Goal: Task Accomplishment & Management: Manage account settings

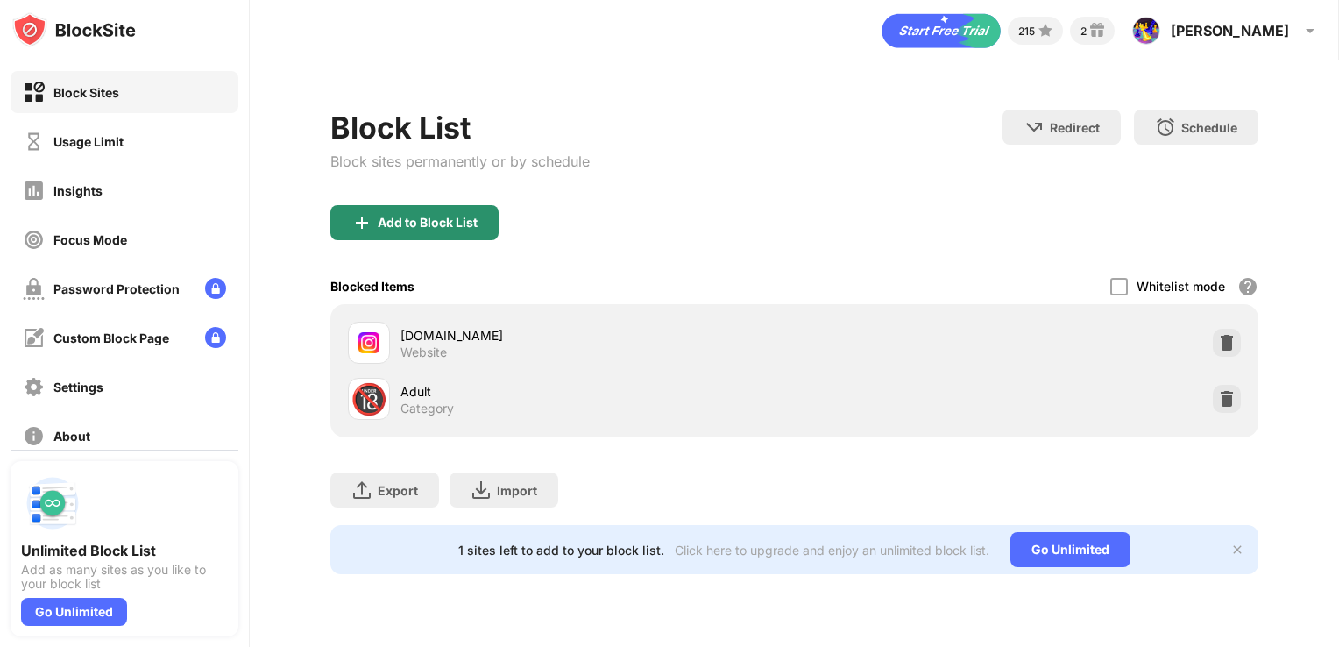
click at [424, 218] on div "Add to Block List" at bounding box center [428, 223] width 100 height 14
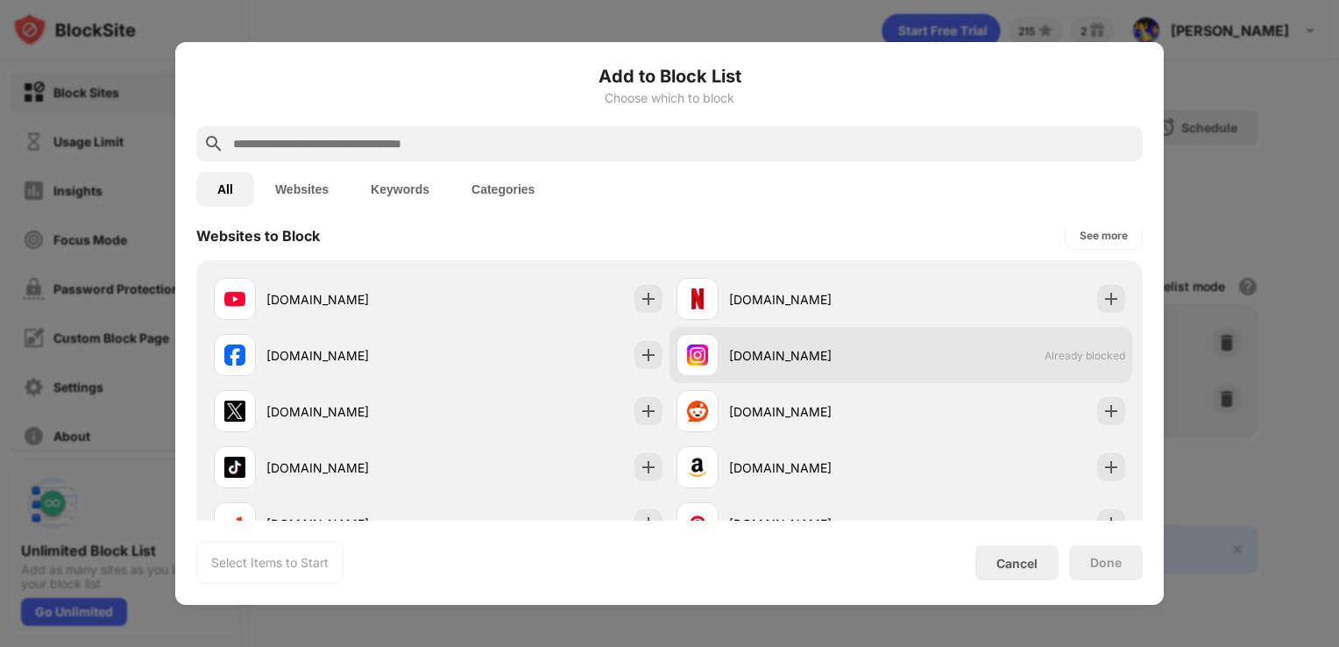
scroll to position [265, 0]
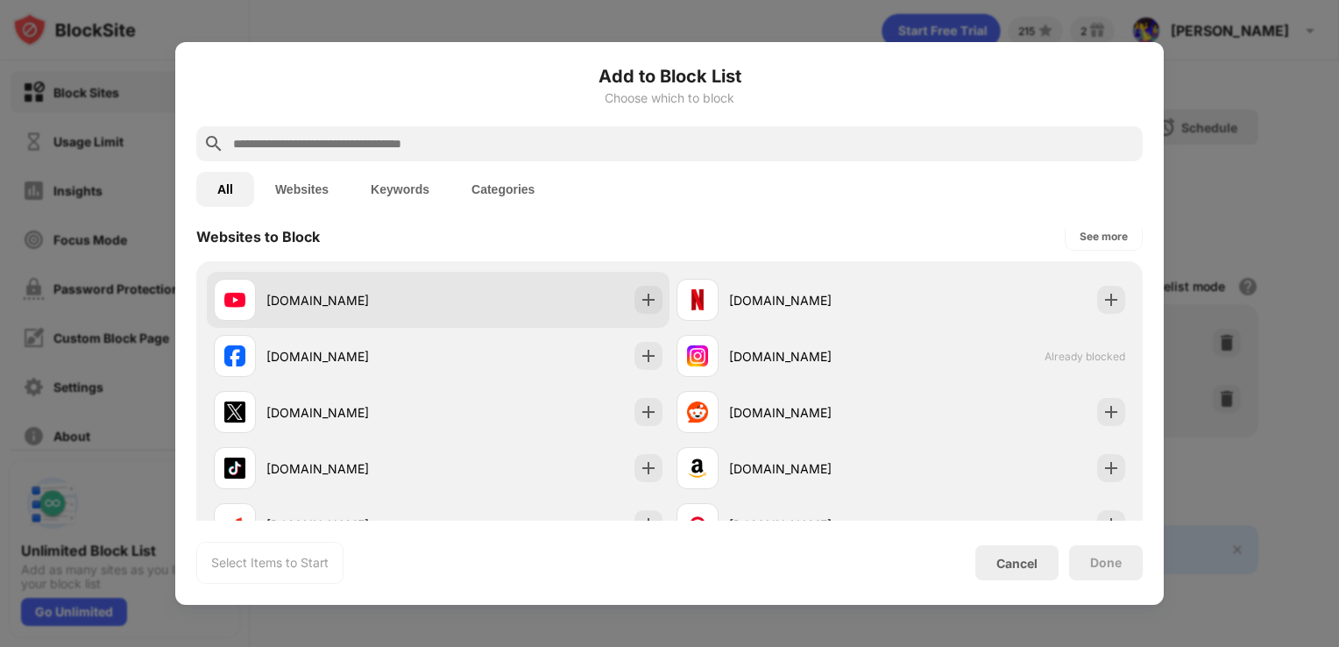
click at [584, 282] on div "[DOMAIN_NAME]" at bounding box center [438, 300] width 463 height 56
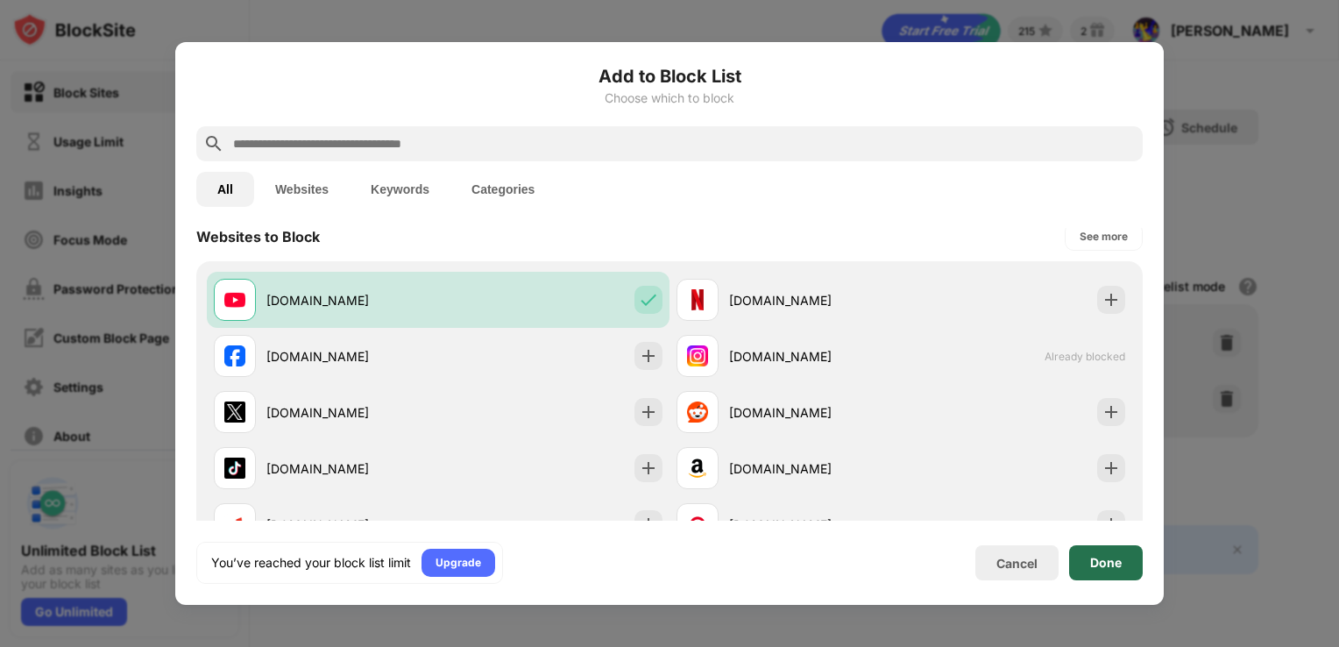
click at [1086, 553] on div "Done" at bounding box center [1106, 562] width 74 height 35
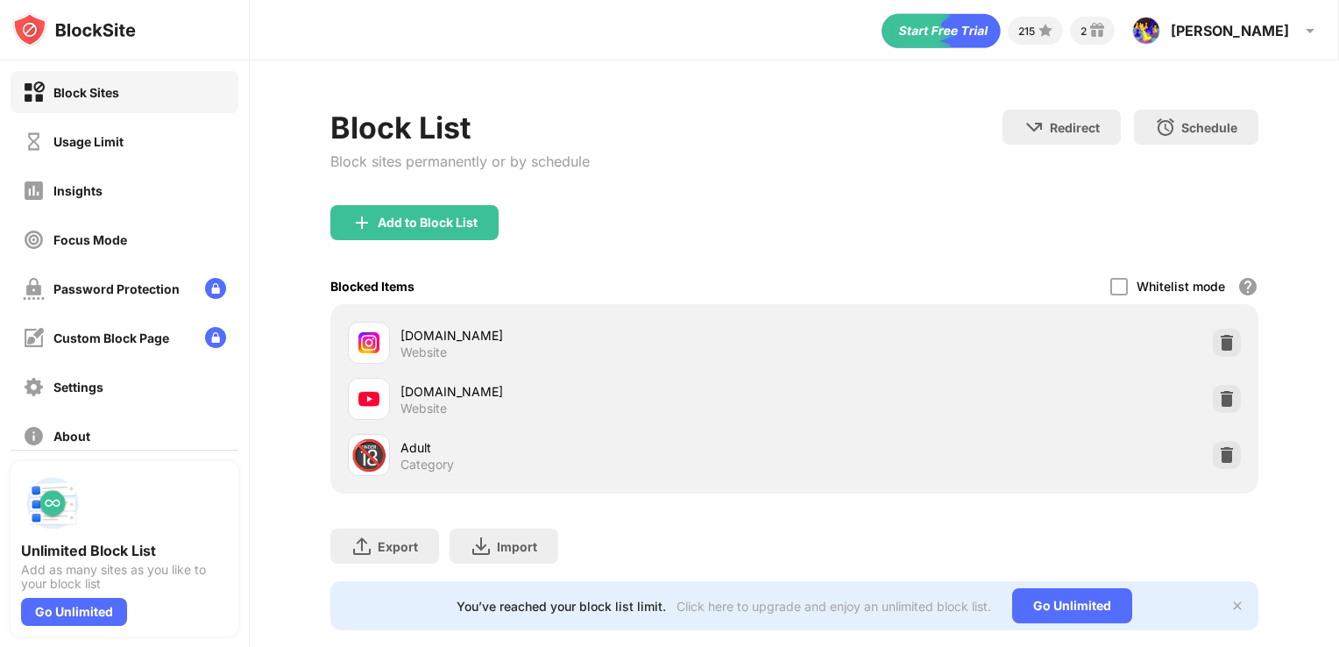
click at [761, 454] on div "Adult" at bounding box center [597, 447] width 394 height 18
click at [114, 149] on div "Usage Limit" at bounding box center [73, 142] width 101 height 22
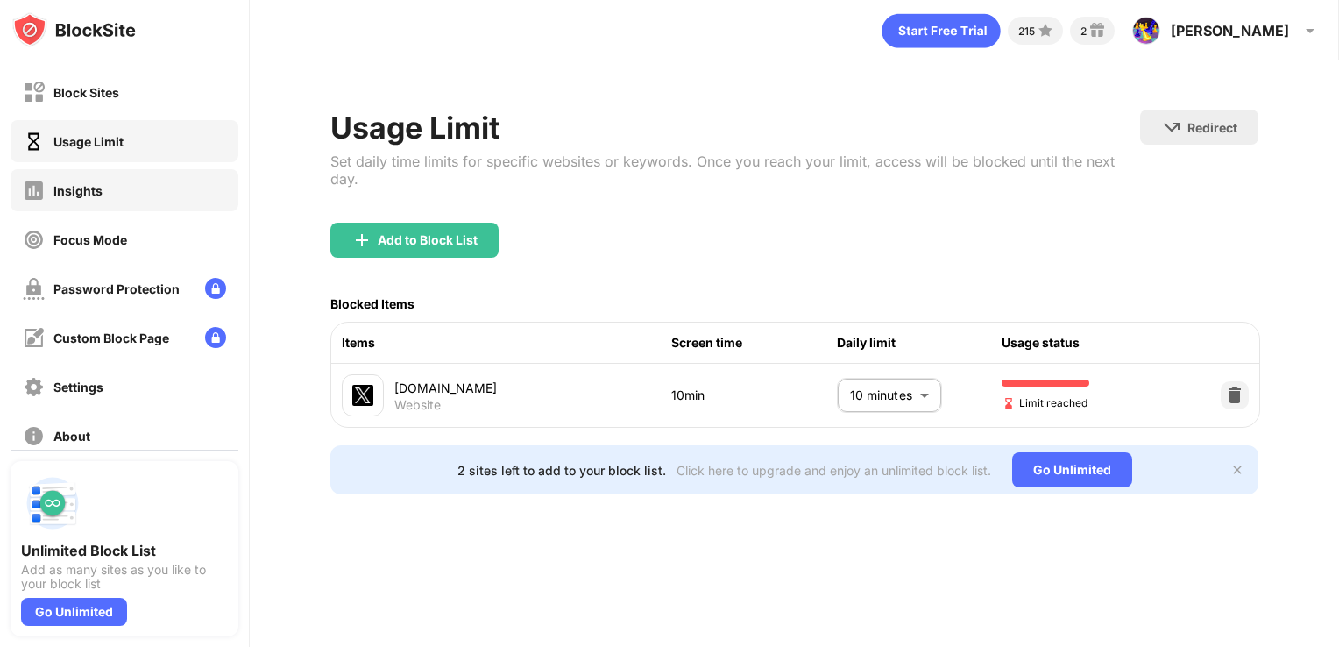
click at [117, 197] on div "Insights" at bounding box center [125, 190] width 228 height 42
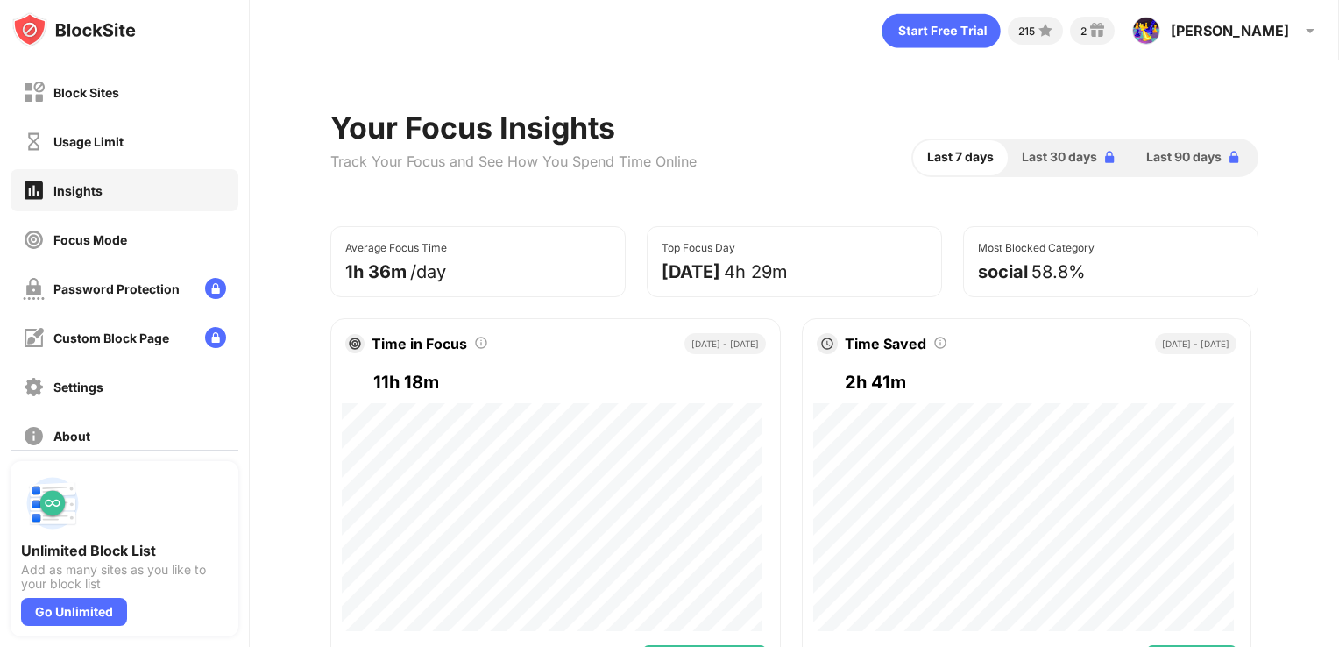
click at [138, 232] on div "Focus Mode" at bounding box center [125, 239] width 228 height 42
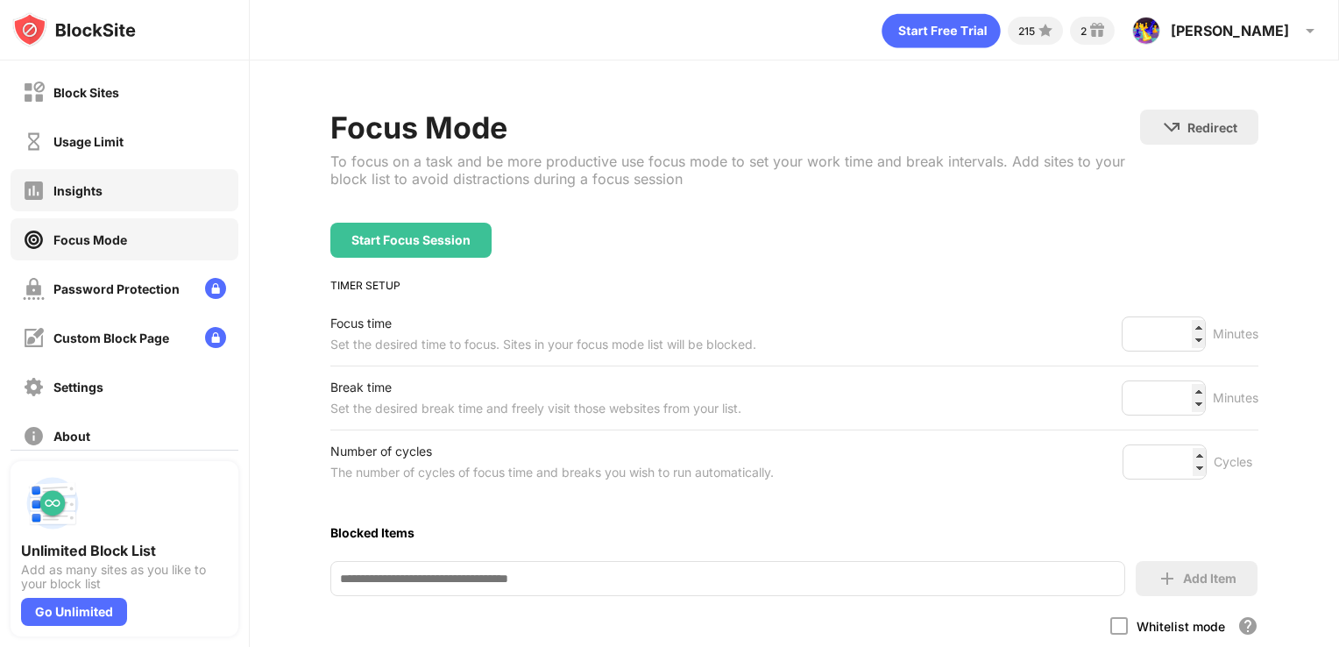
click at [123, 187] on div "Insights" at bounding box center [125, 190] width 228 height 42
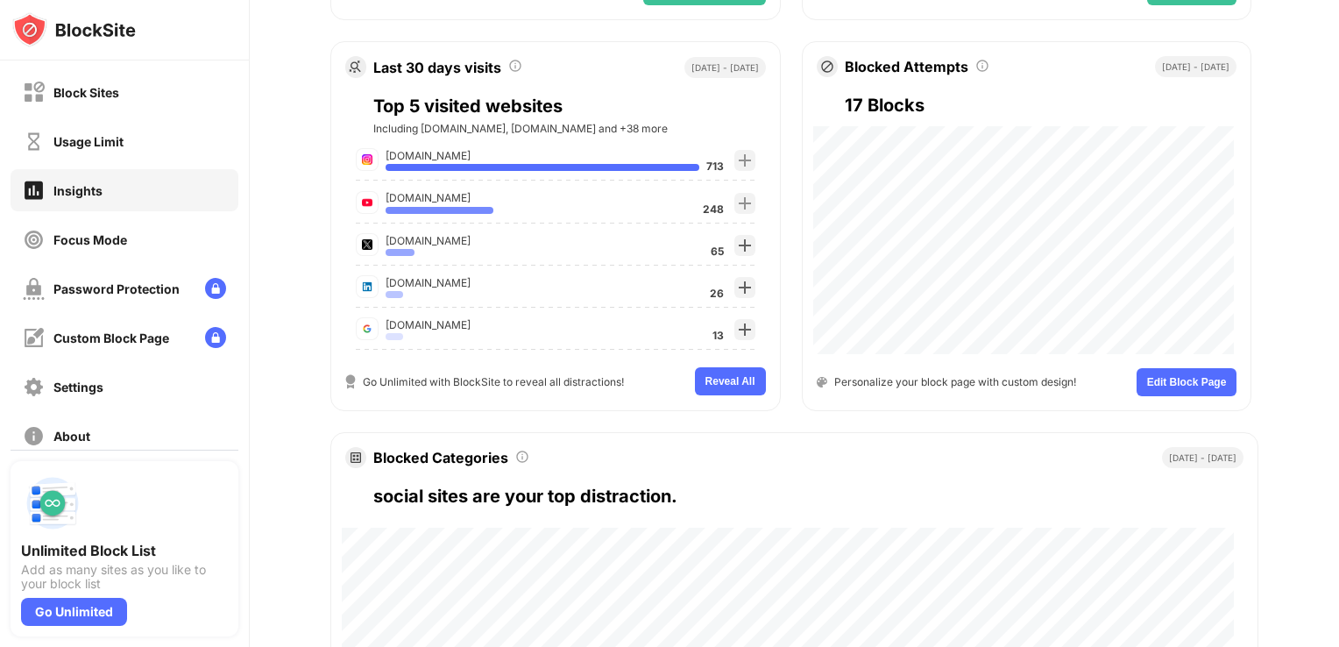
scroll to position [882, 0]
